Goal: Task Accomplishment & Management: Use online tool/utility

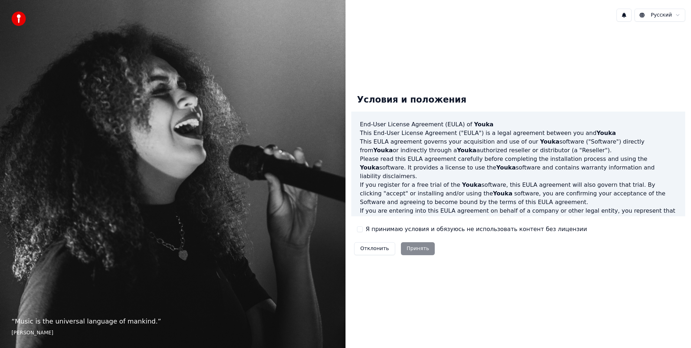
click at [360, 229] on button "Я принимаю условия и обязуюсь не использовать контент без лицензии" at bounding box center [360, 230] width 6 height 6
click at [412, 248] on button "Принять" at bounding box center [418, 248] width 34 height 13
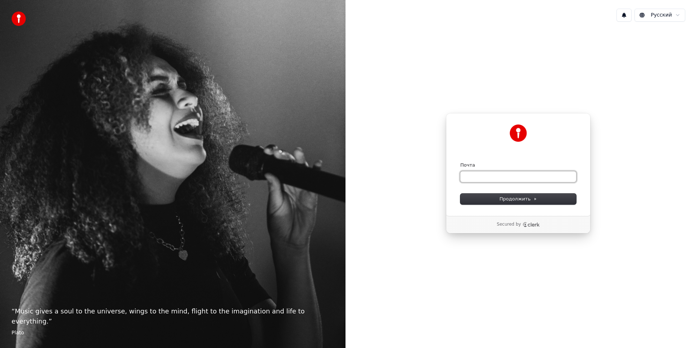
click at [489, 176] on input "Почта" at bounding box center [519, 176] width 116 height 11
click at [514, 200] on span "Продолжить" at bounding box center [519, 199] width 38 height 6
type input "**********"
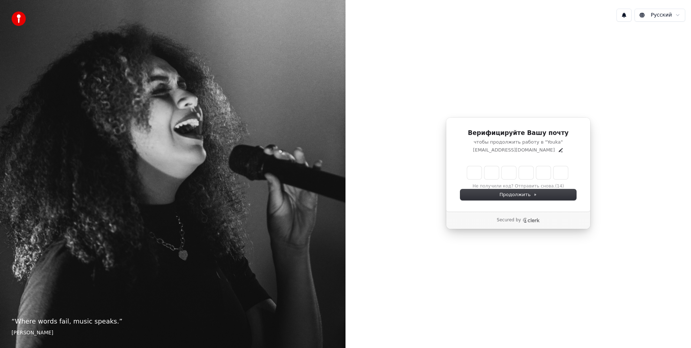
type input "******"
type input "*"
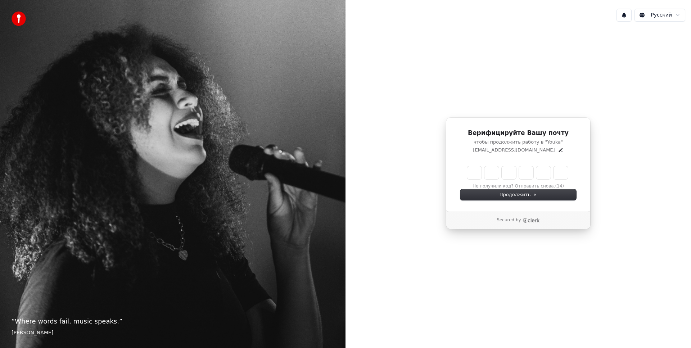
type input "*"
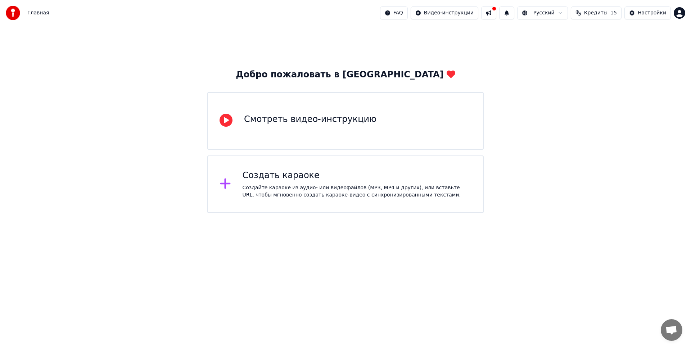
click at [327, 200] on div "Создать караоке Создайте караоке из аудио- или видеофайлов (MP3, MP4 и других),…" at bounding box center [345, 185] width 277 height 58
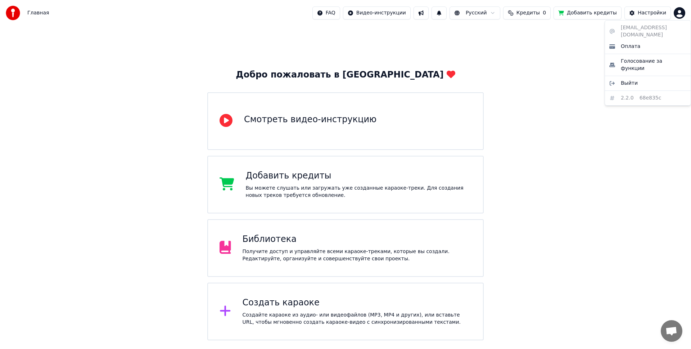
click at [679, 15] on html "Главная FAQ Видео-инструкции Русский Кредиты 0 Добавить кредиты Настройки Добро…" at bounding box center [345, 170] width 691 height 340
click at [625, 80] on span "Выйти" at bounding box center [629, 83] width 17 height 7
